Goal: Task Accomplishment & Management: Use online tool/utility

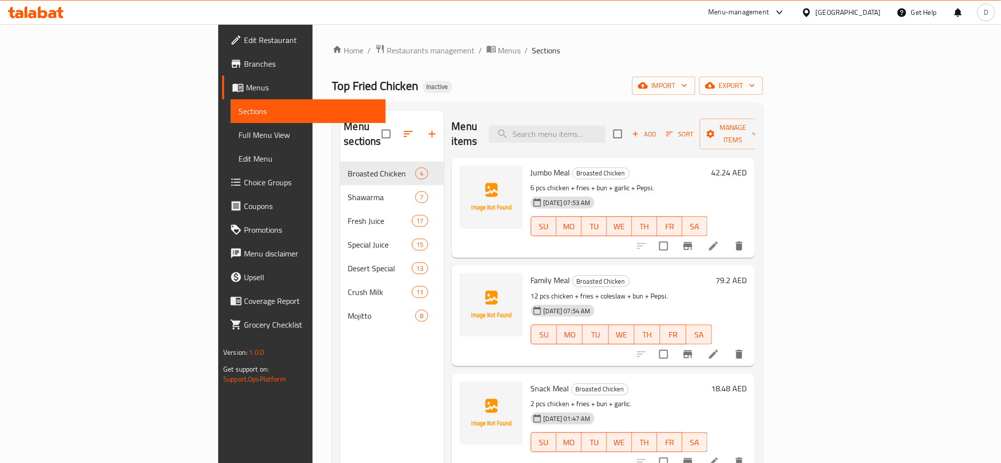
click at [731, 6] on div "Menu-management" at bounding box center [739, 12] width 61 height 12
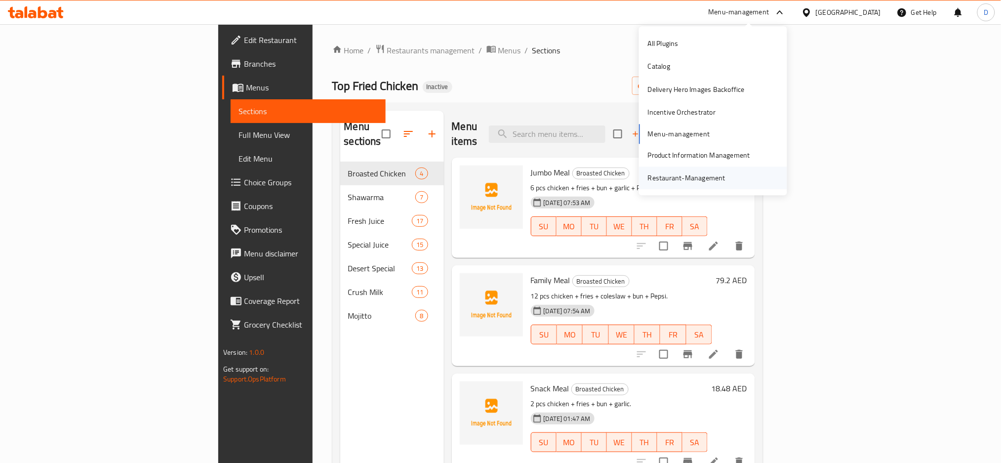
click at [698, 176] on div "Restaurant-Management" at bounding box center [687, 177] width 78 height 11
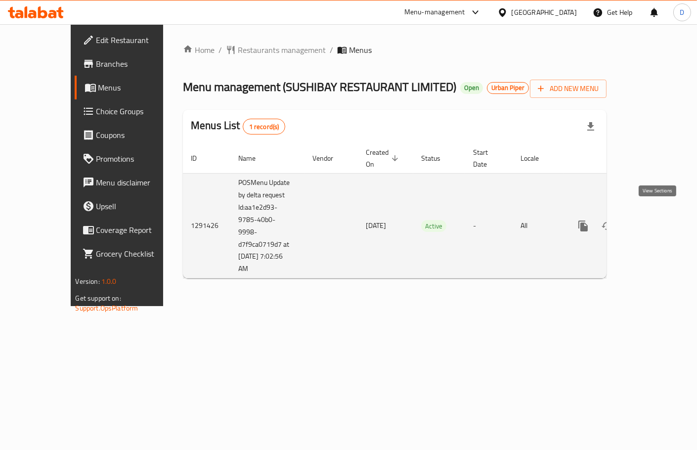
click at [660, 220] on icon "enhanced table" at bounding box center [654, 226] width 12 height 12
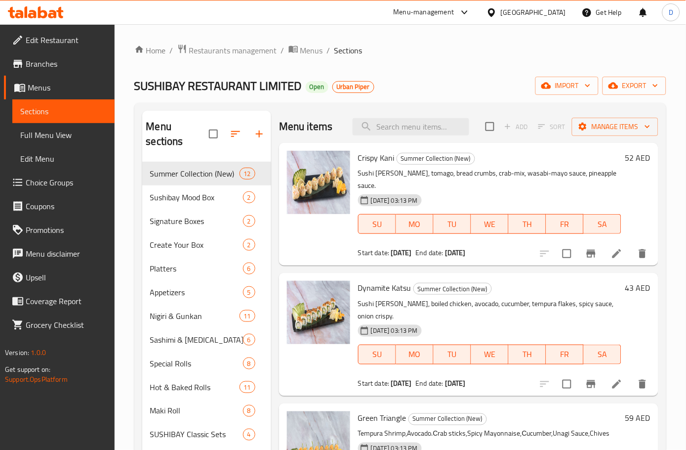
click at [82, 133] on span "Full Menu View" at bounding box center [63, 135] width 86 height 12
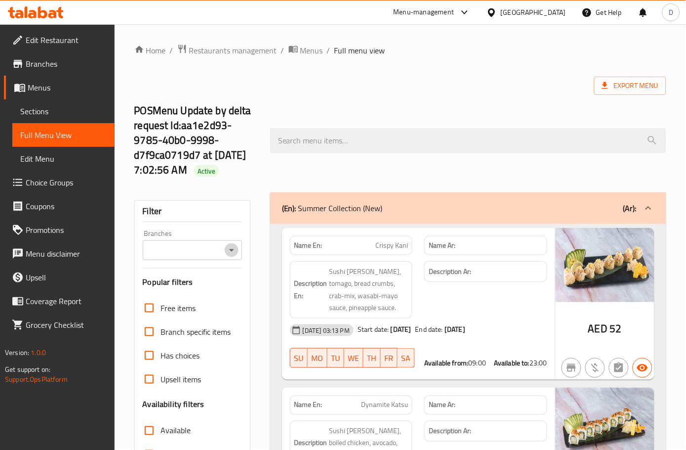
click at [233, 254] on icon "Open" at bounding box center [232, 250] width 12 height 12
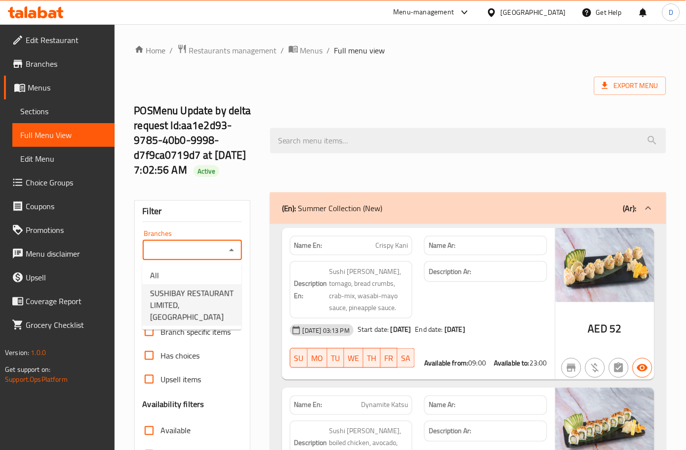
click at [225, 295] on span "SUSHIBAY RESTAURANT LIMITED, [GEOGRAPHIC_DATA]" at bounding box center [191, 305] width 83 height 36
type input "SUSHIBAY RESTAURANT LIMITED, [GEOGRAPHIC_DATA]"
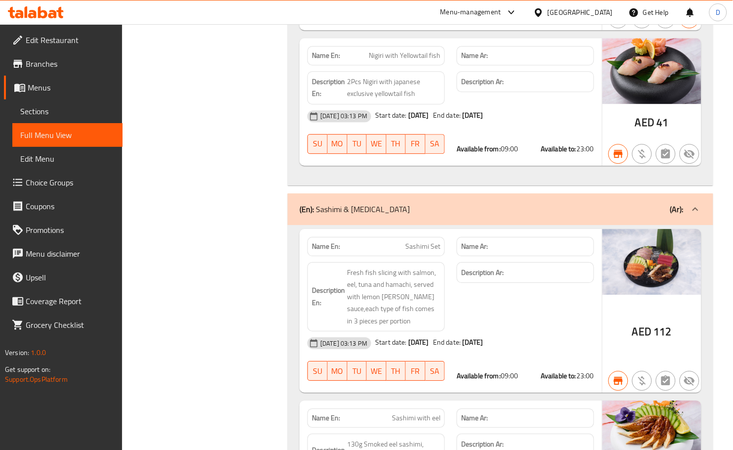
scroll to position [6700, 0]
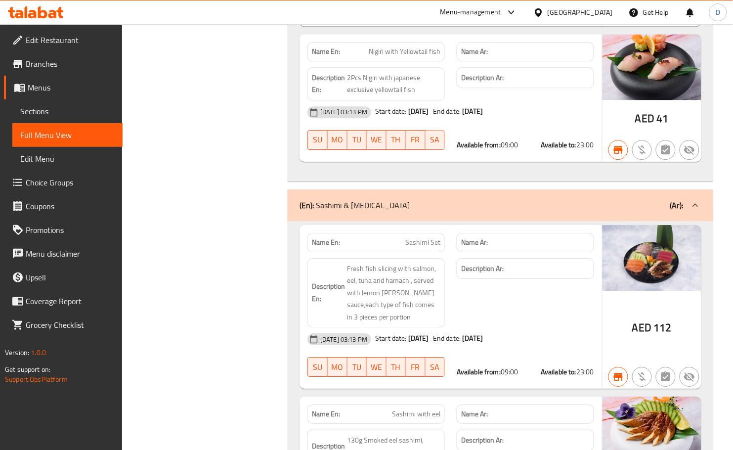
copy span "Sashimi Set"
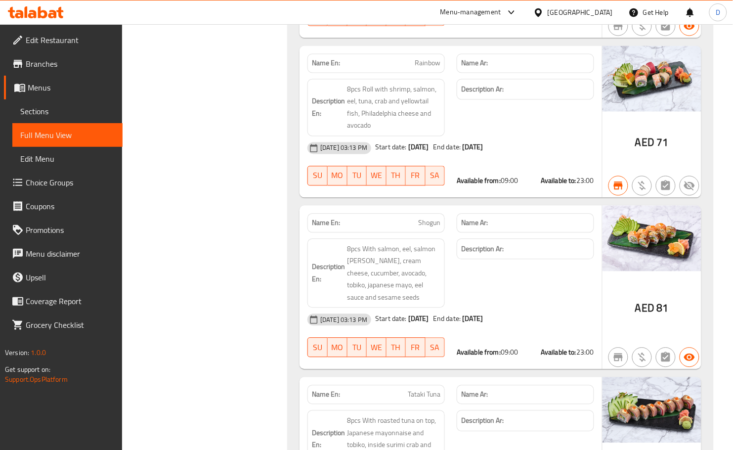
scroll to position [8162, 0]
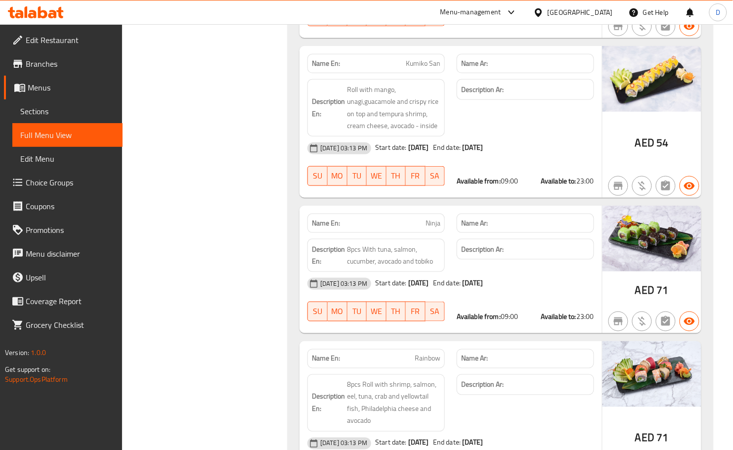
copy span "Rainbow"
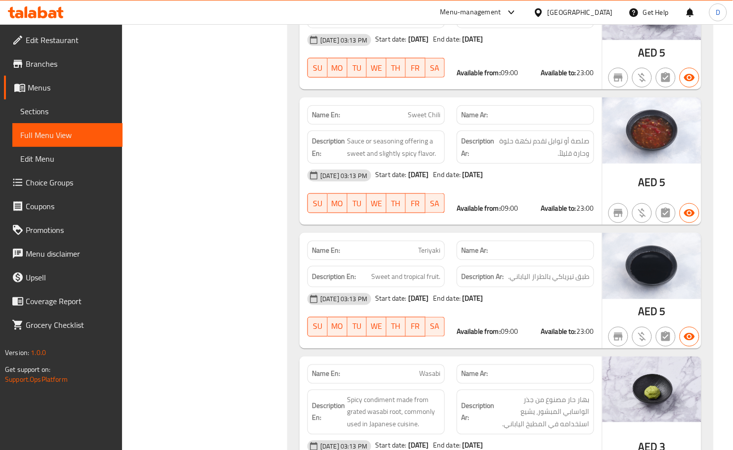
scroll to position [19723, 0]
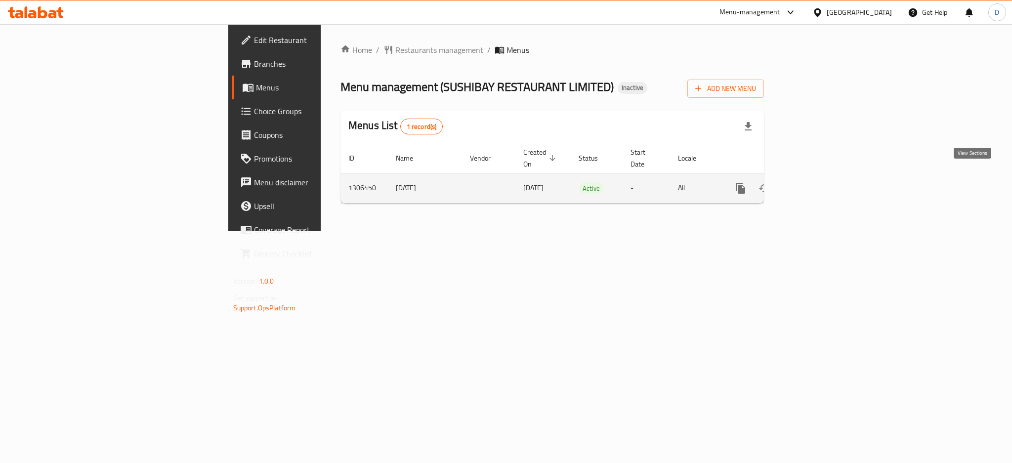
click at [818, 182] on icon "enhanced table" at bounding box center [812, 188] width 12 height 12
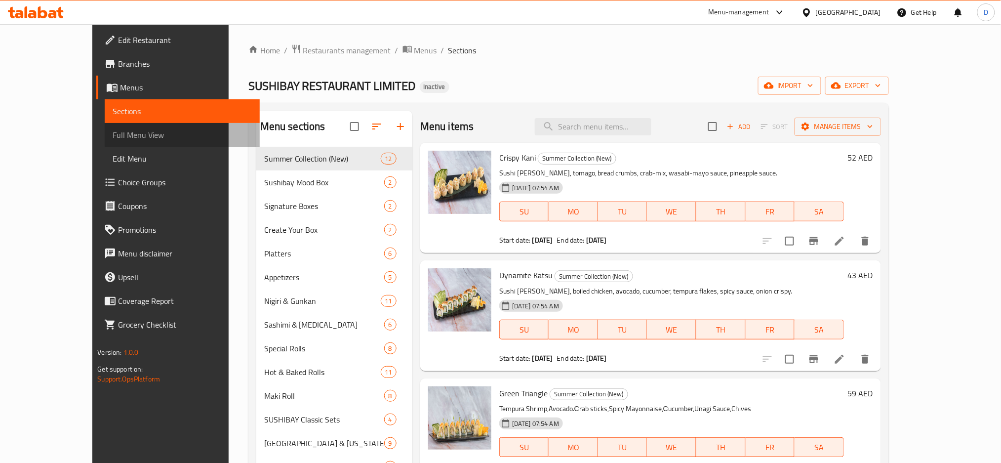
click at [113, 132] on span "Full Menu View" at bounding box center [182, 135] width 139 height 12
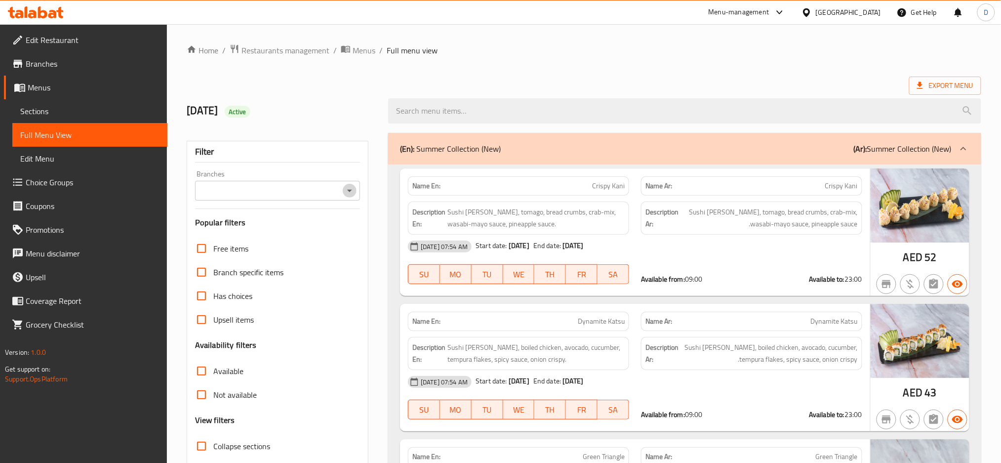
click at [352, 196] on icon "Open" at bounding box center [350, 191] width 12 height 12
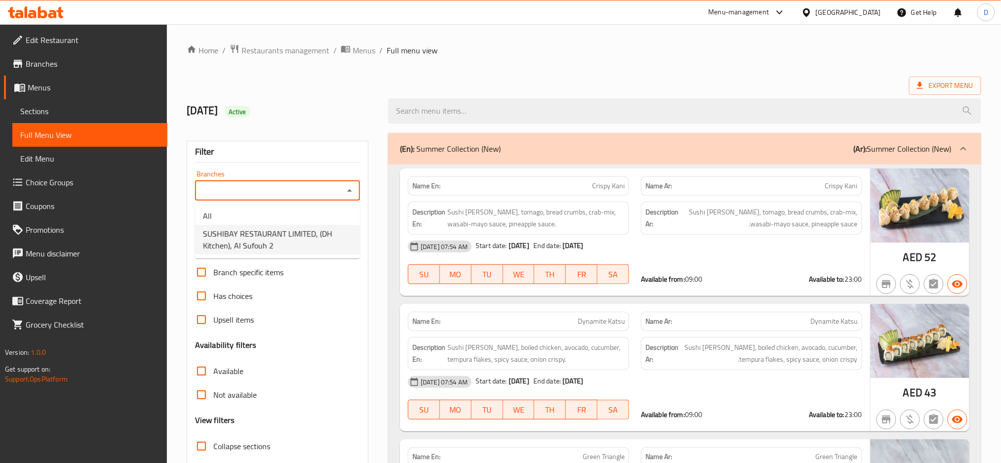
click at [340, 231] on span "SUSHIBAY RESTAURANT LIMITED, (DH Kitchen), Al Sufouh 2" at bounding box center [277, 240] width 149 height 24
type input "SUSHIBAY RESTAURANT LIMITED, (DH Kitchen), Al Sufouh 2"
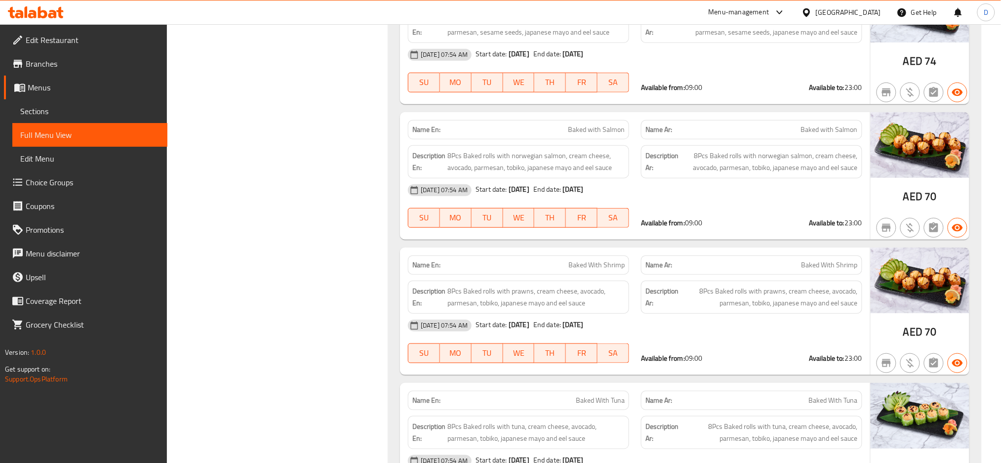
scroll to position [8492, 0]
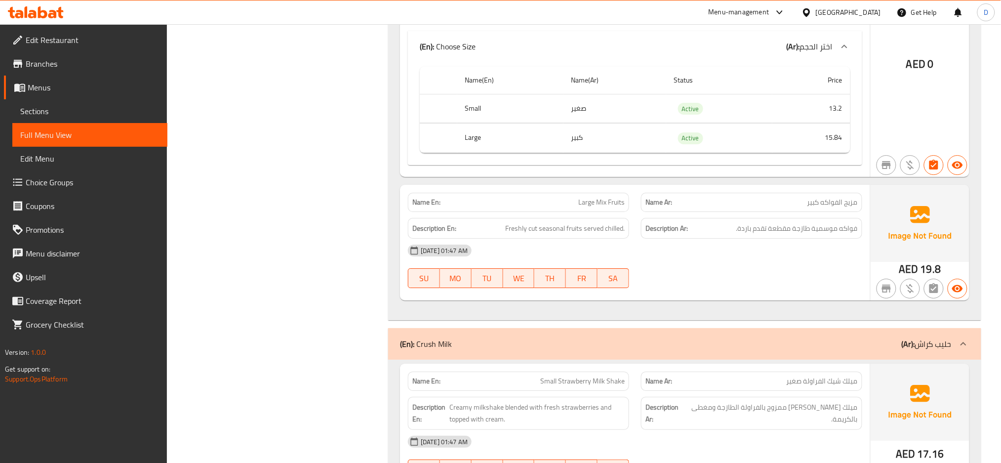
scroll to position [10663, 0]
